Goal: Navigation & Orientation: Find specific page/section

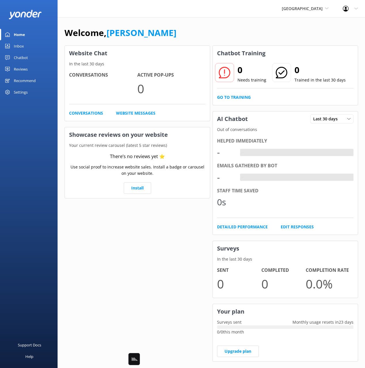
click at [21, 39] on div "Home" at bounding box center [19, 35] width 11 height 12
click at [20, 47] on div "Inbox" at bounding box center [19, 46] width 10 height 12
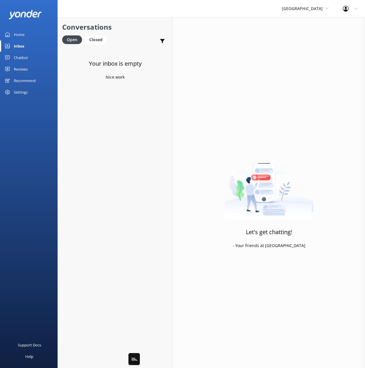
drag, startPoint x: 126, startPoint y: 27, endPoint x: 123, endPoint y: 28, distance: 3.4
click at [125, 27] on h2 "Conversations" at bounding box center [115, 27] width 106 height 11
click at [104, 39] on div "Closed" at bounding box center [96, 39] width 22 height 9
drag, startPoint x: 74, startPoint y: 39, endPoint x: 114, endPoint y: 39, distance: 39.8
click at [74, 39] on div "Open" at bounding box center [71, 39] width 19 height 9
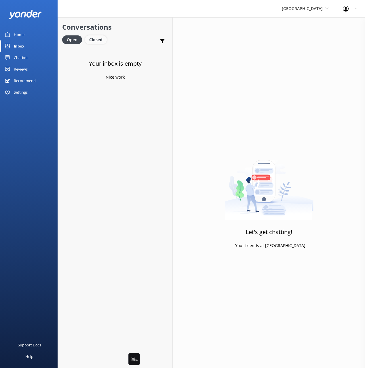
click at [101, 38] on div "Closed" at bounding box center [96, 39] width 22 height 9
click at [160, 42] on icon at bounding box center [163, 41] width 6 height 6
click at [137, 37] on div "Open Closed Important Assigned to me Unassigned" at bounding box center [115, 42] width 106 height 14
drag, startPoint x: 34, startPoint y: 37, endPoint x: 35, endPoint y: 41, distance: 4.1
click at [34, 37] on link "Home" at bounding box center [29, 35] width 58 height 12
